Goal: Go to known website: Access a specific website the user already knows

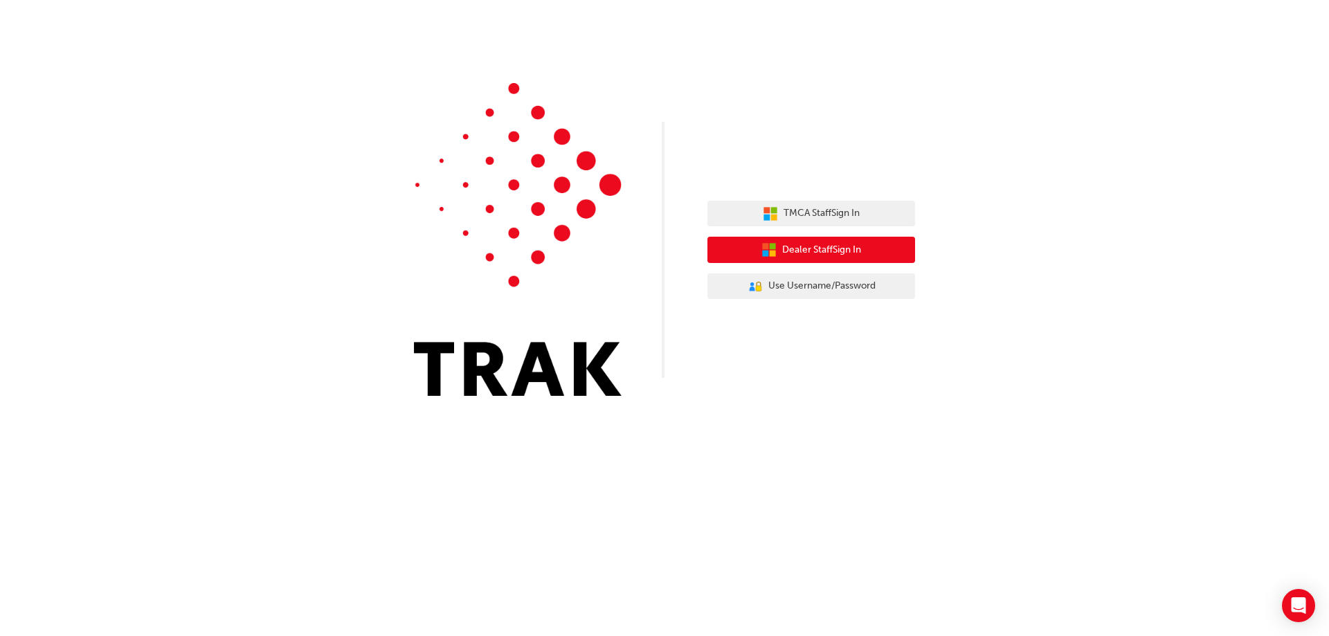
click at [865, 248] on button "Dealer Staff Sign In" at bounding box center [811, 250] width 208 height 26
